Goal: Check status: Check status

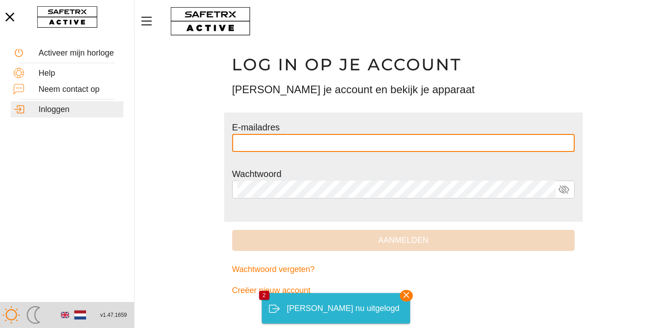
type input "**********"
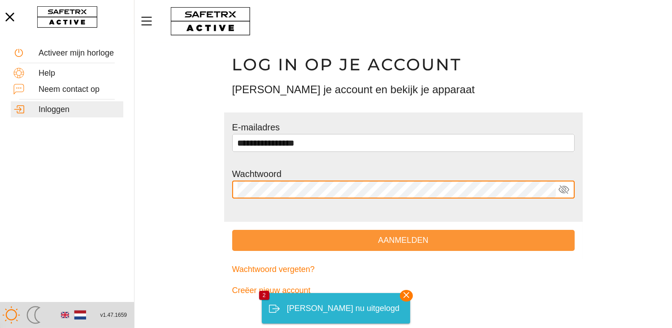
click at [247, 242] on span "Aanmelden" at bounding box center [403, 240] width 328 height 14
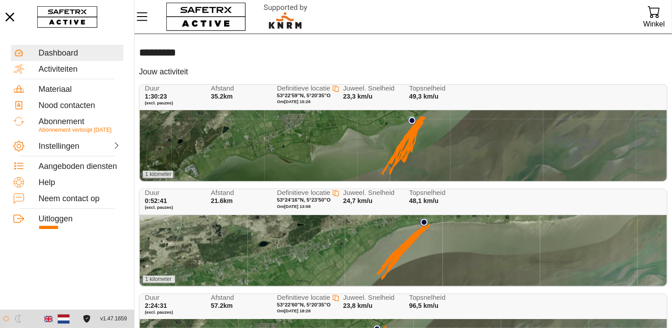
click at [353, 146] on div "1 kilometer" at bounding box center [403, 145] width 526 height 71
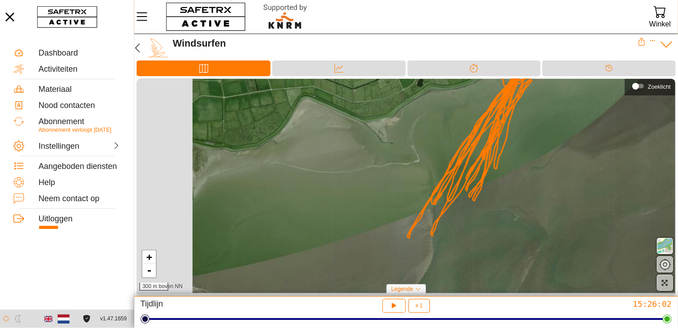
drag, startPoint x: 290, startPoint y: 210, endPoint x: 459, endPoint y: 82, distance: 211.7
click at [459, 82] on div "+ - 300 m boven NN" at bounding box center [406, 186] width 539 height 214
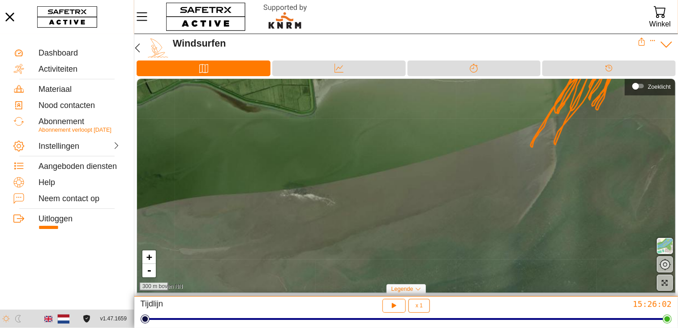
drag, startPoint x: 306, startPoint y: 152, endPoint x: 449, endPoint y: 155, distance: 143.4
click at [450, 155] on div "+ - 300 m boven NN" at bounding box center [406, 186] width 539 height 214
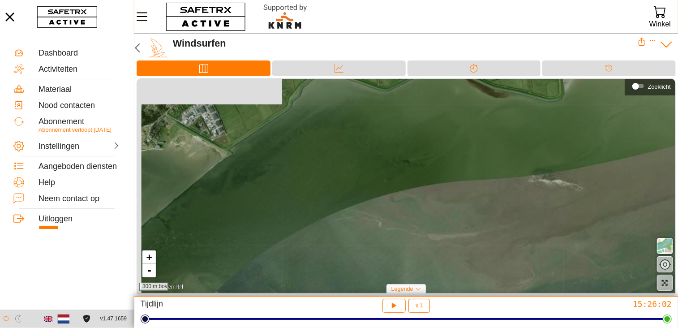
drag, startPoint x: 335, startPoint y: 188, endPoint x: 486, endPoint y: 168, distance: 152.8
click at [496, 166] on div "+ - 300 m boven NN" at bounding box center [406, 186] width 539 height 214
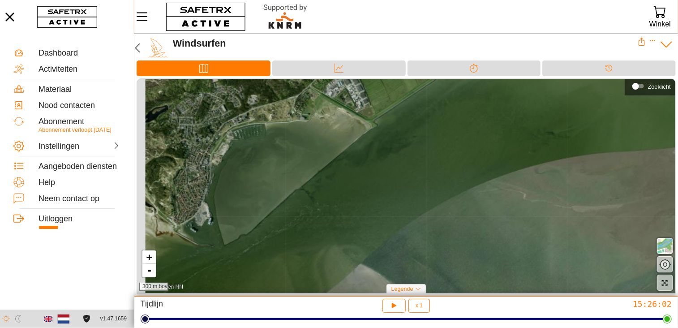
drag, startPoint x: 366, startPoint y: 190, endPoint x: 452, endPoint y: 168, distance: 88.1
click at [455, 168] on div "+ - 300 m boven NN" at bounding box center [406, 186] width 539 height 214
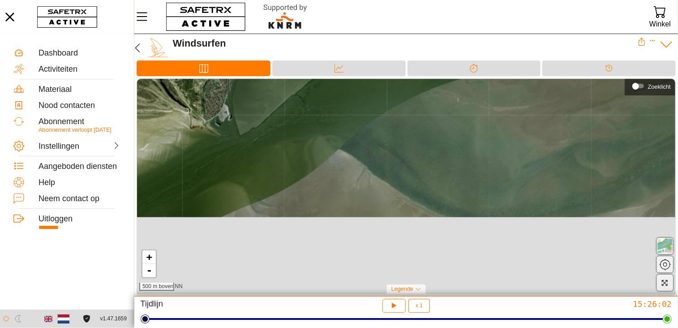
drag, startPoint x: 337, startPoint y: 184, endPoint x: 327, endPoint y: 139, distance: 45.5
click at [328, 133] on div "+ - 500 m boven NN" at bounding box center [406, 186] width 539 height 214
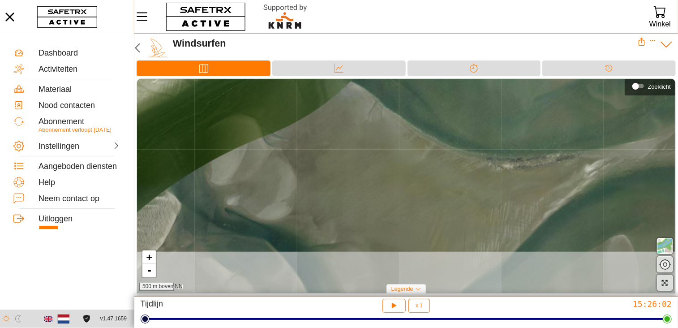
drag, startPoint x: 298, startPoint y: 207, endPoint x: 311, endPoint y: 140, distance: 67.9
click at [311, 140] on div "+ - 500 m boven NN" at bounding box center [406, 186] width 539 height 214
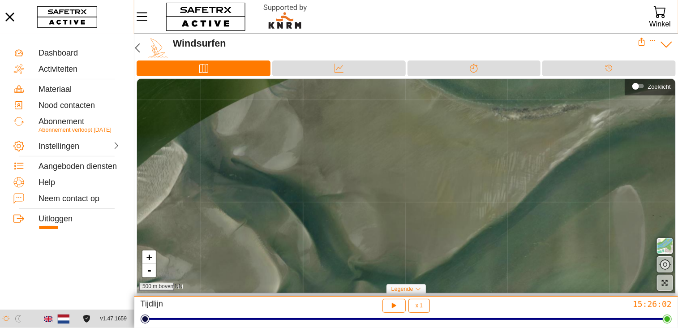
drag, startPoint x: 310, startPoint y: 168, endPoint x: 316, endPoint y: 118, distance: 50.1
click at [316, 118] on div "+ - 500 m boven NN" at bounding box center [406, 186] width 539 height 214
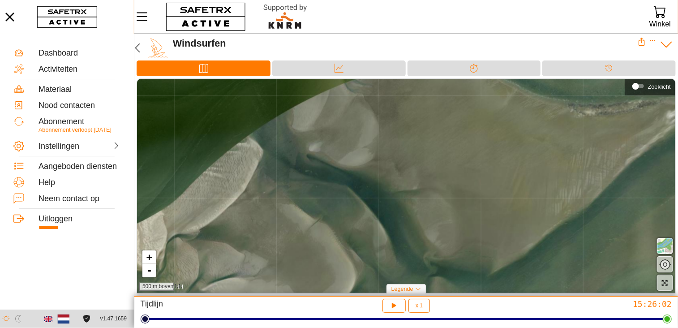
drag, startPoint x: 225, startPoint y: 181, endPoint x: 301, endPoint y: 177, distance: 75.8
click at [301, 177] on div "+ - 500 m boven NN" at bounding box center [406, 186] width 539 height 214
